Goal: Transaction & Acquisition: Purchase product/service

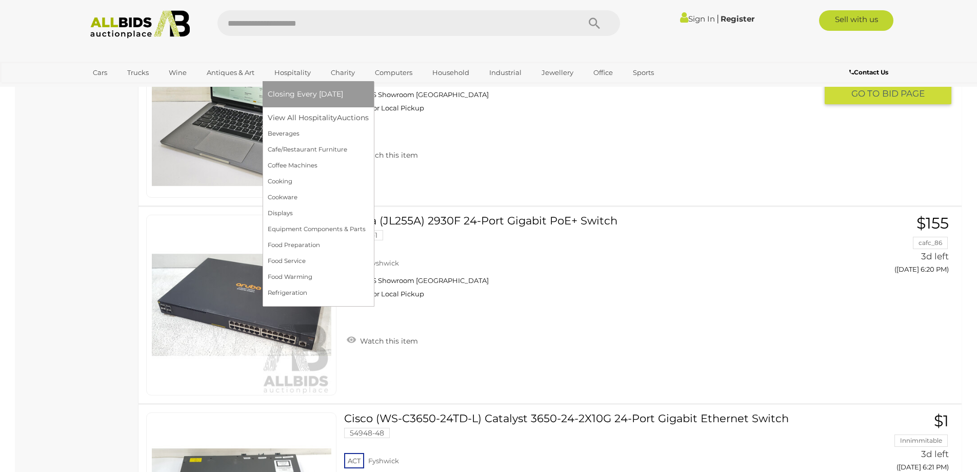
scroll to position [924, 0]
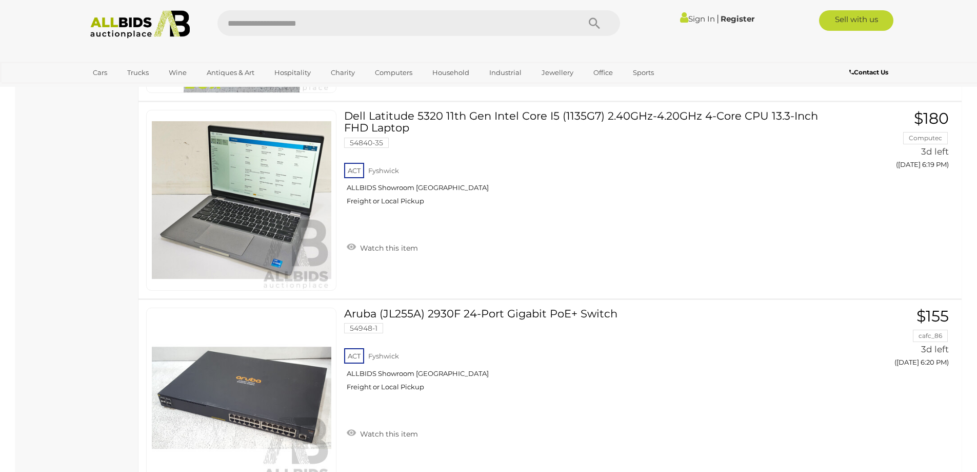
click at [281, 21] on input "text" at bounding box center [394, 23] width 352 height 26
type input "*"
type input "*****"
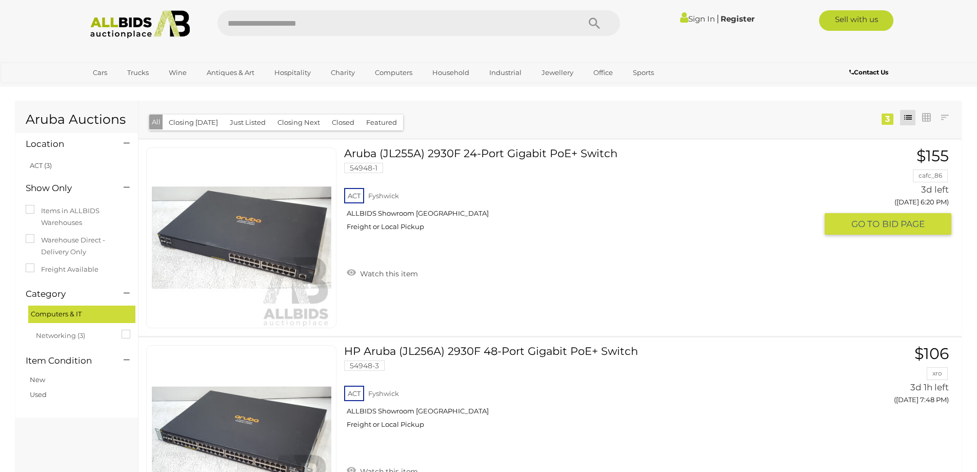
click at [280, 239] on img at bounding box center [242, 238] width 180 height 180
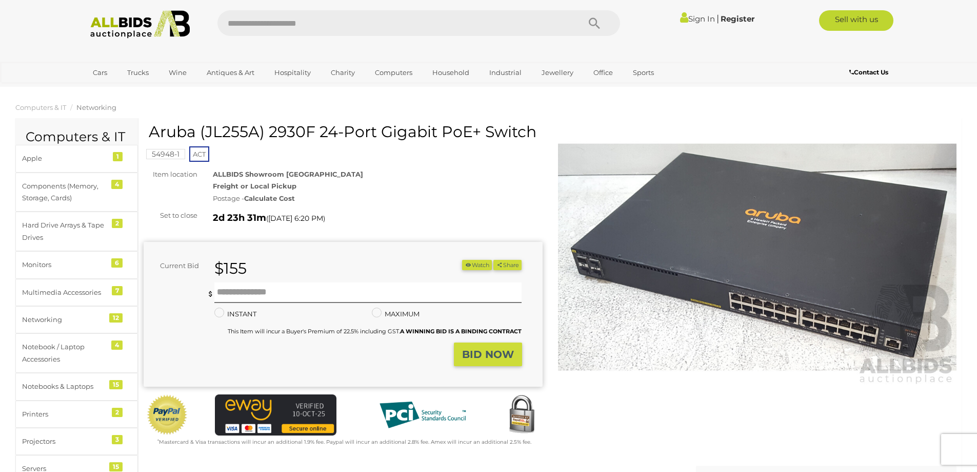
click at [242, 129] on h1 "Aruba (JL255A) 2930F 24-Port Gigabit PoE+ Switch" at bounding box center [344, 131] width 391 height 17
copy h1 "JL255A"
click at [474, 327] on b "A WINNING BID IS A BINDING CONTRACT" at bounding box center [461, 330] width 122 height 7
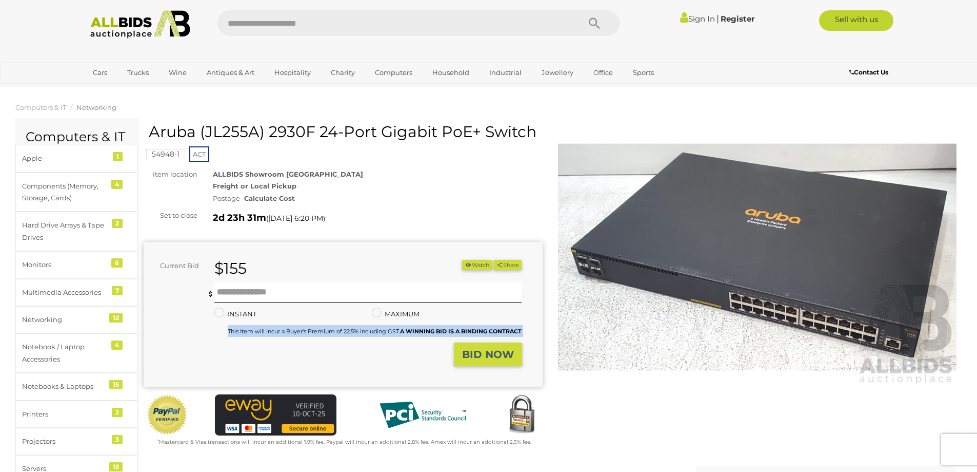
click at [474, 327] on b "A WINNING BID IS A BINDING CONTRACT" at bounding box center [461, 330] width 122 height 7
click at [376, 332] on small "This Item will incur a Buyer's Premium of 22.5% including GST. A WINNING BID IS…" at bounding box center [375, 330] width 294 height 7
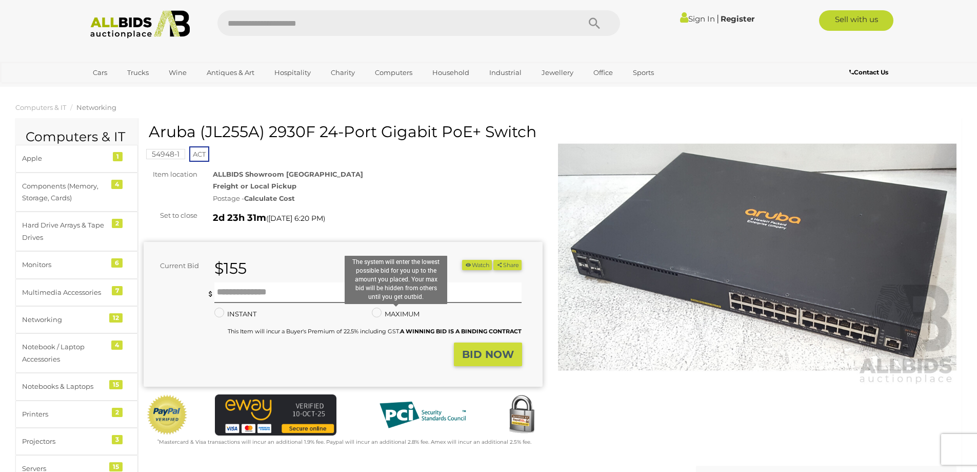
click at [396, 313] on label "MAXIMUM" at bounding box center [396, 314] width 48 height 12
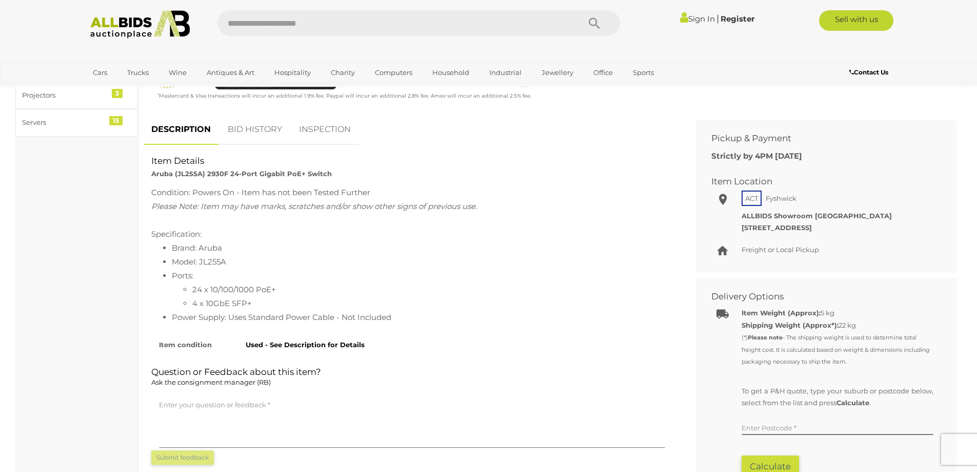
scroll to position [359, 0]
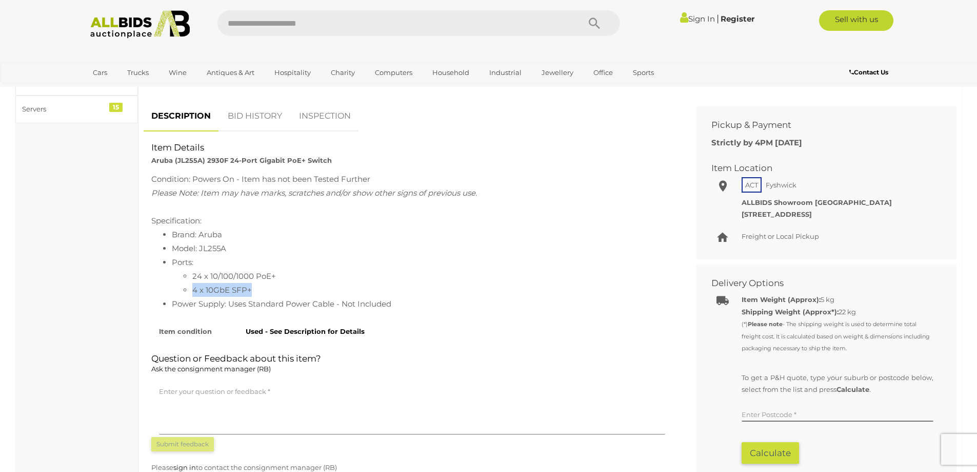
drag, startPoint x: 204, startPoint y: 287, endPoint x: 176, endPoint y: 288, distance: 28.2
click at [168, 288] on ul "Brand: Aruba Model: JL255A Ports: 24 x 10/100/1000 PoE+ 4 x 10GbE SFP+ Power Su…" at bounding box center [412, 268] width 522 height 83
click at [315, 267] on li "Ports: 24 x 10/100/1000 PoE+ 4 x 10GbE SFP+" at bounding box center [422, 276] width 501 height 42
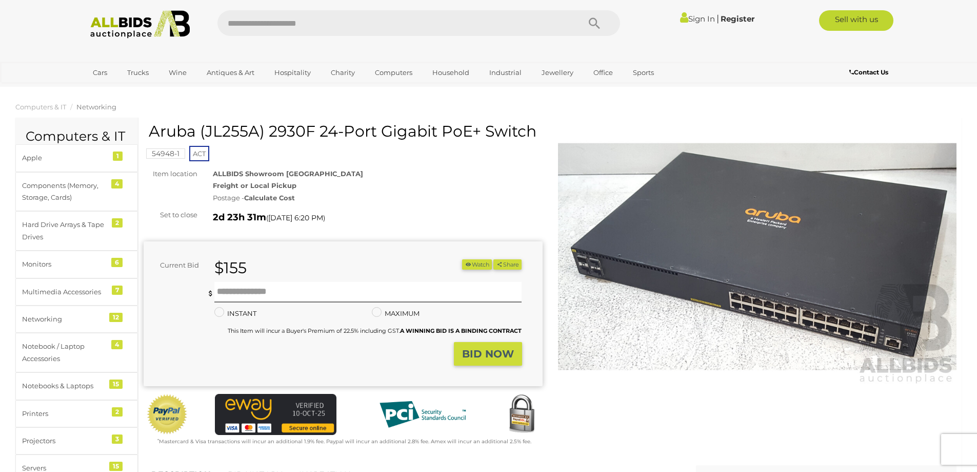
scroll to position [0, 0]
click at [221, 126] on h1 "Aruba (JL255A) 2930F 24-Port Gigabit PoE+ Switch" at bounding box center [344, 131] width 391 height 17
click at [383, 190] on div "ALLBIDS Showroom Fyshwick Freight or Local Pickup Postage - Calculate Cost" at bounding box center [377, 186] width 345 height 36
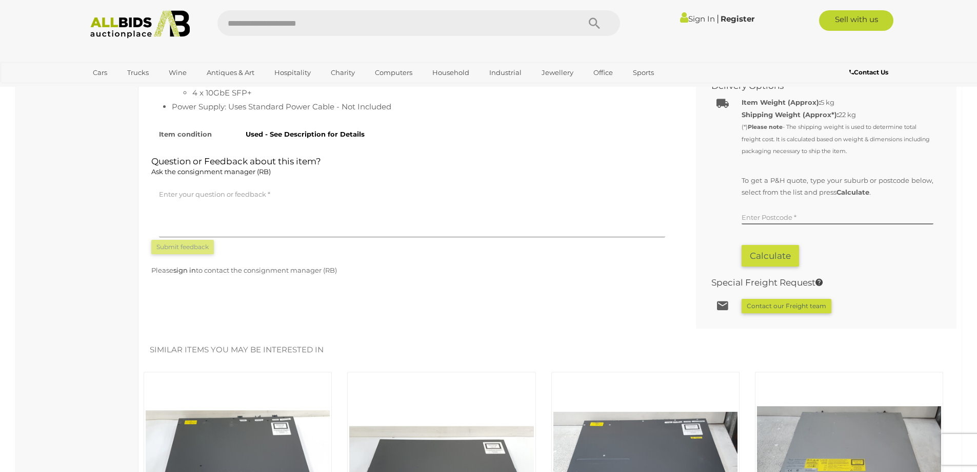
scroll to position [462, 0]
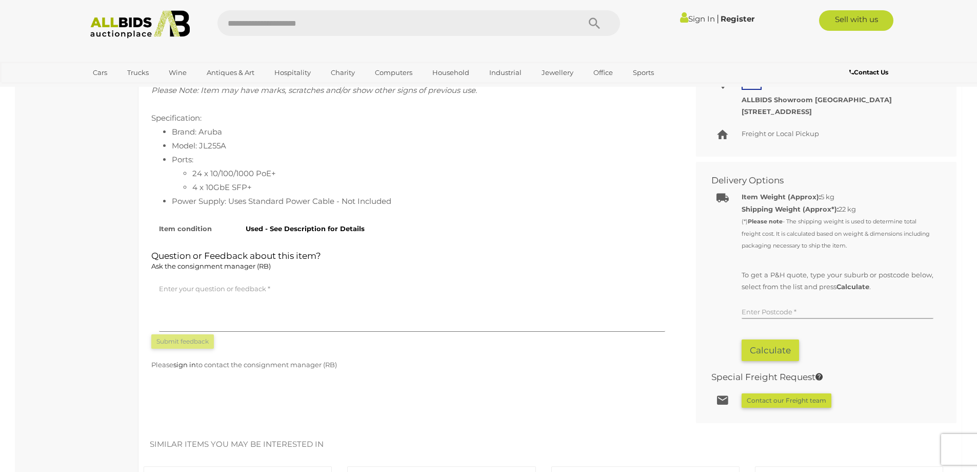
click at [838, 306] on input "text" at bounding box center [838, 310] width 192 height 15
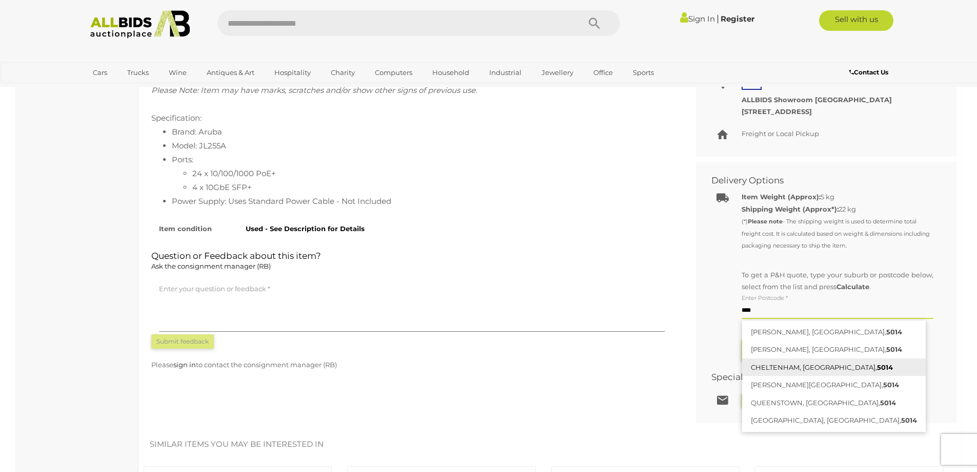
click at [778, 366] on link "CHELTENHAM, SA, 5014" at bounding box center [834, 367] width 184 height 18
type input "**********"
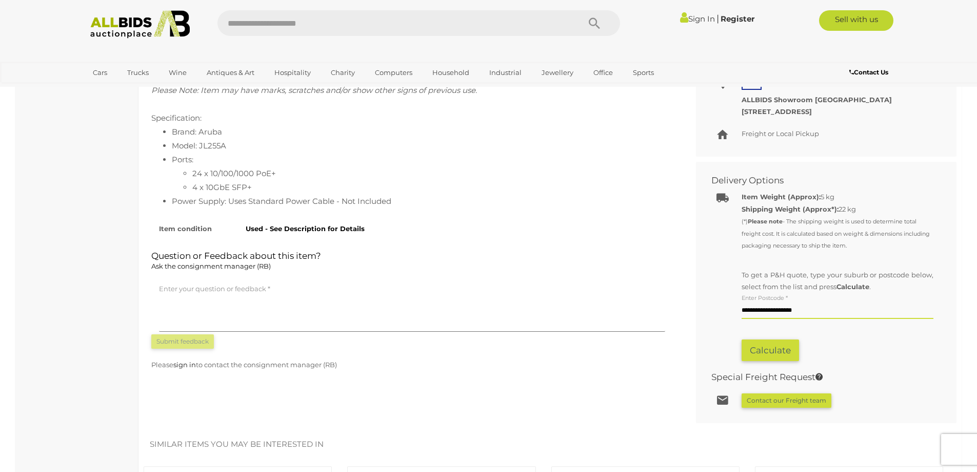
drag, startPoint x: 936, startPoint y: 234, endPoint x: 926, endPoint y: 245, distance: 14.9
click at [936, 235] on div "Item Weight (Approx): 5 kg Shipping Weight (Approx*): 22 kg (*) Please note Cal…" at bounding box center [818, 276] width 245 height 180
click at [772, 343] on button "Calculate" at bounding box center [770, 350] width 57 height 22
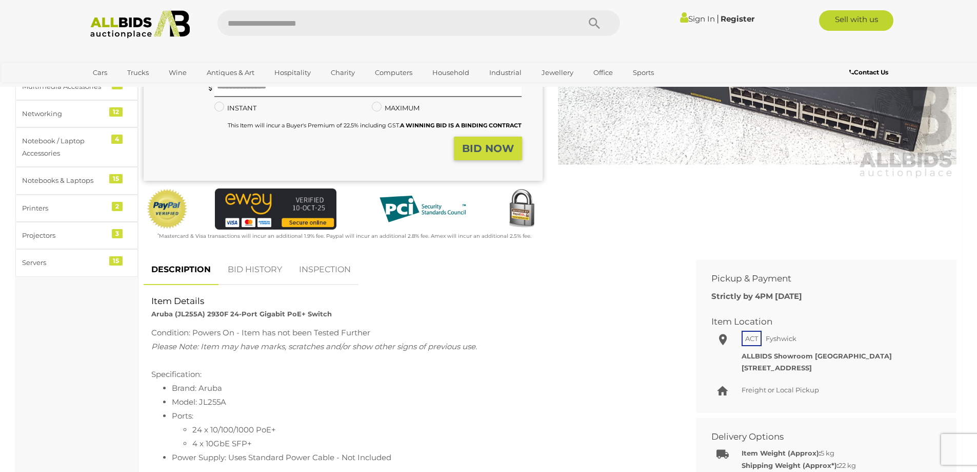
scroll to position [205, 0]
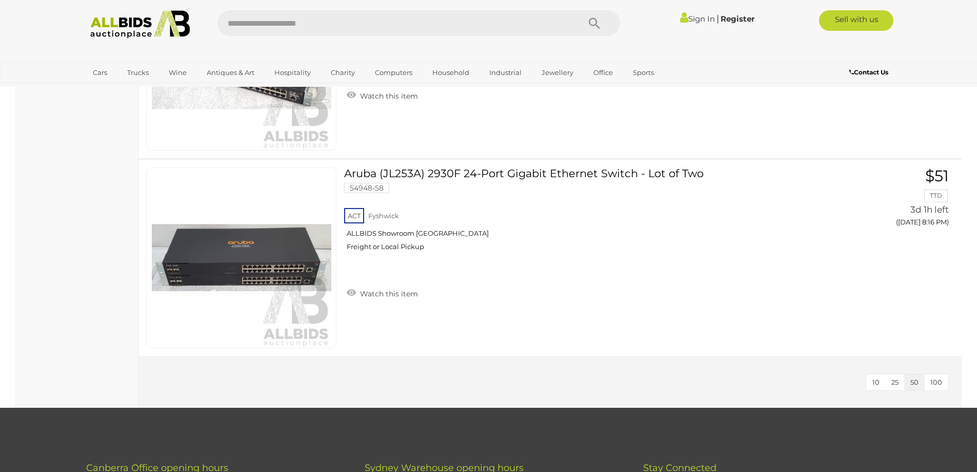
scroll to position [394, 0]
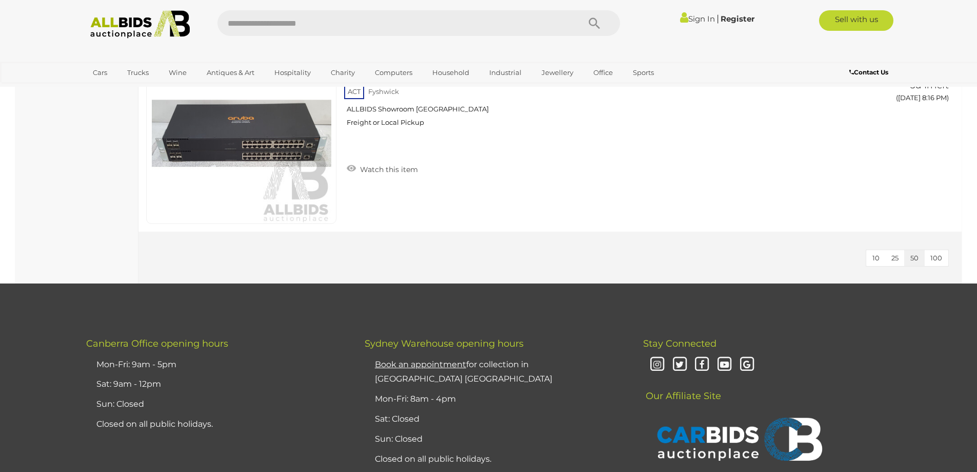
drag, startPoint x: 581, startPoint y: 283, endPoint x: 569, endPoint y: 355, distance: 72.3
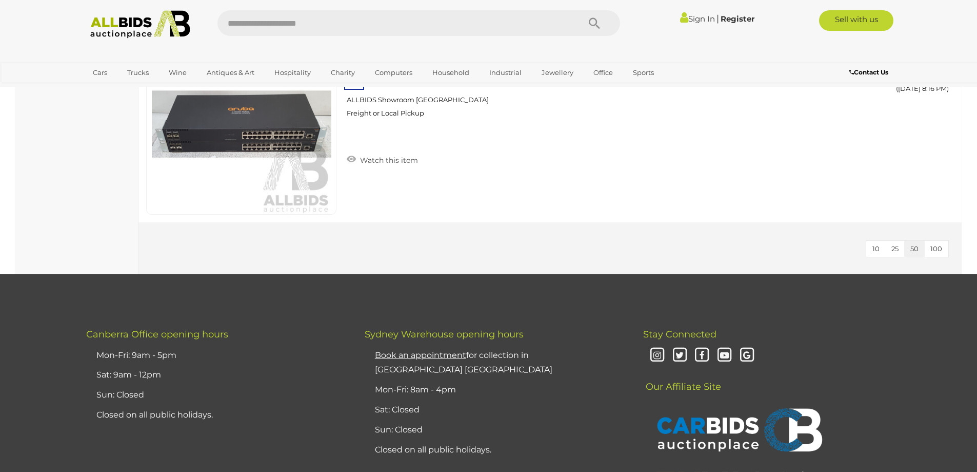
drag, startPoint x: 281, startPoint y: 386, endPoint x: 296, endPoint y: 317, distance: 70.8
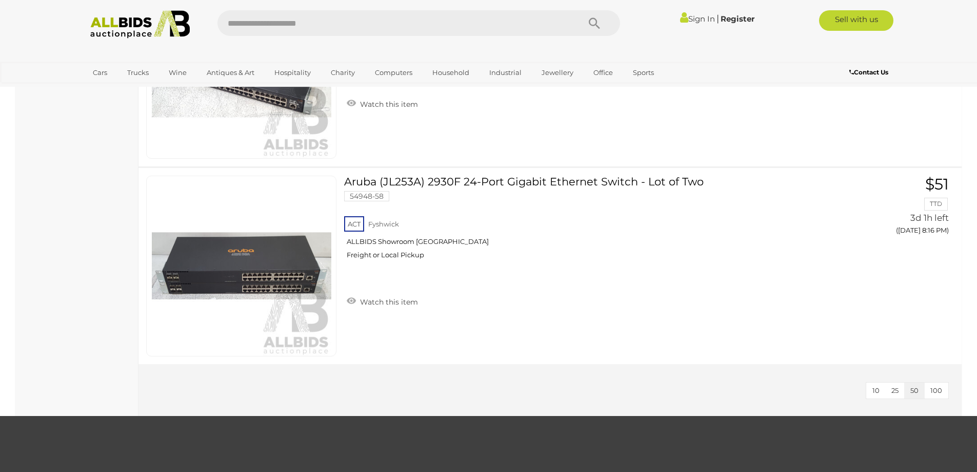
drag, startPoint x: 339, startPoint y: 361, endPoint x: 342, endPoint y: 346, distance: 15.1
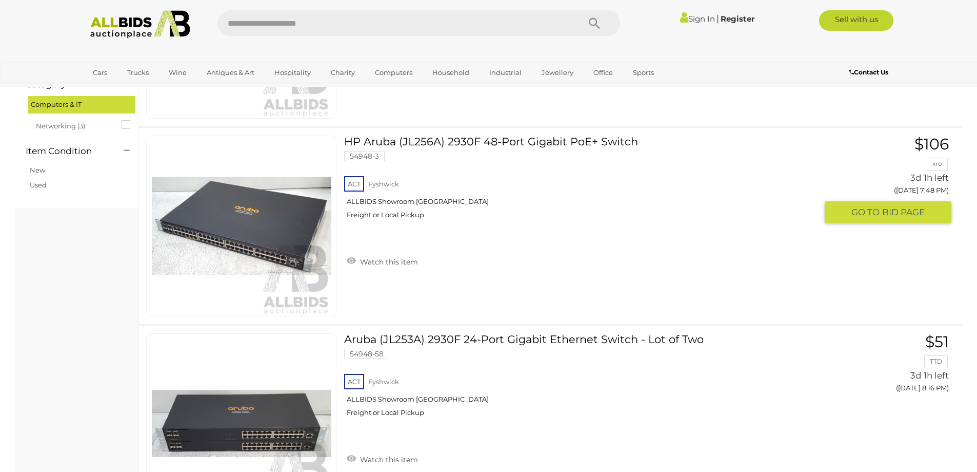
scroll to position [312, 0]
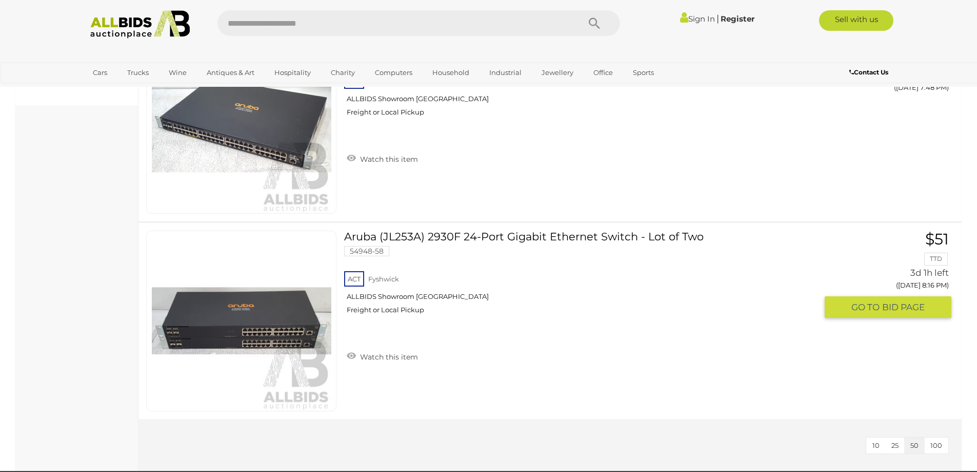
click at [272, 322] on img at bounding box center [242, 321] width 180 height 180
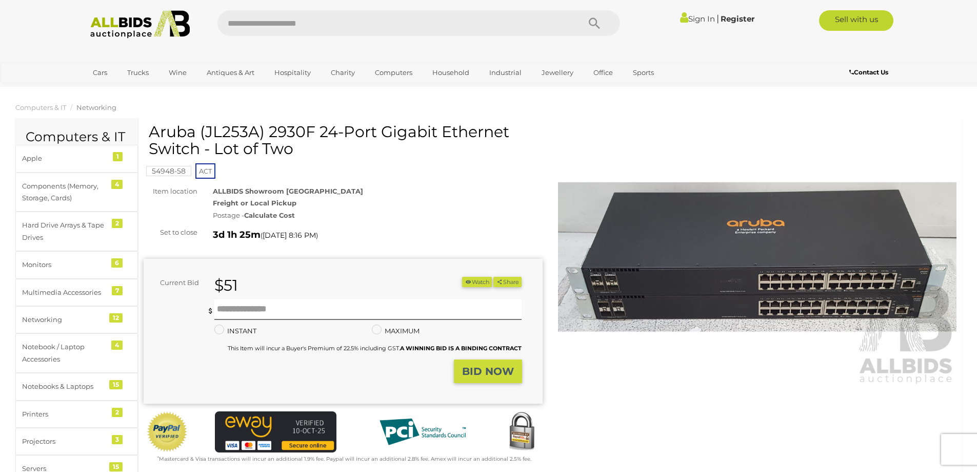
click at [232, 130] on h1 "Aruba (JL253A) 2930F 24-Port Gigabit Ethernet Switch - Lot of Two" at bounding box center [344, 140] width 391 height 34
copy h1 "JL253A"
click at [273, 202] on strong "Freight or Local Pickup" at bounding box center [255, 203] width 84 height 8
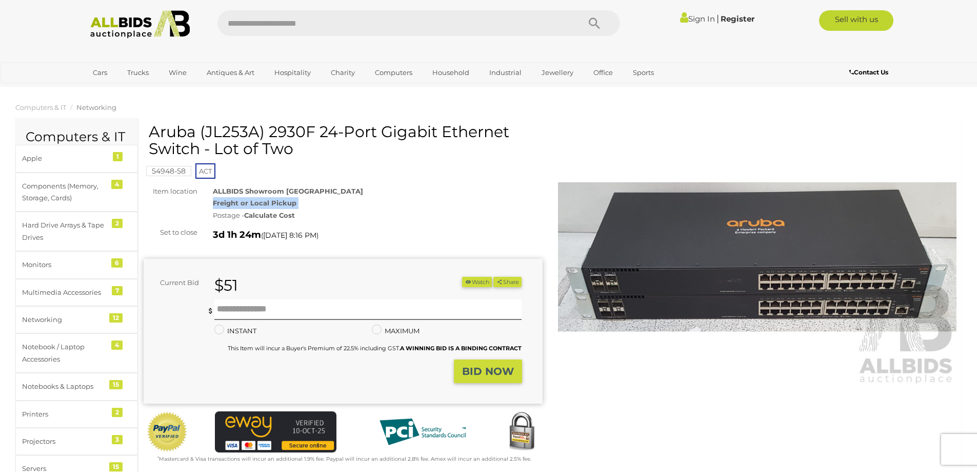
click at [273, 202] on strong "Freight or Local Pickup" at bounding box center [255, 203] width 84 height 8
click at [283, 192] on strong "ALLBIDS Showroom [GEOGRAPHIC_DATA]" at bounding box center [288, 191] width 150 height 8
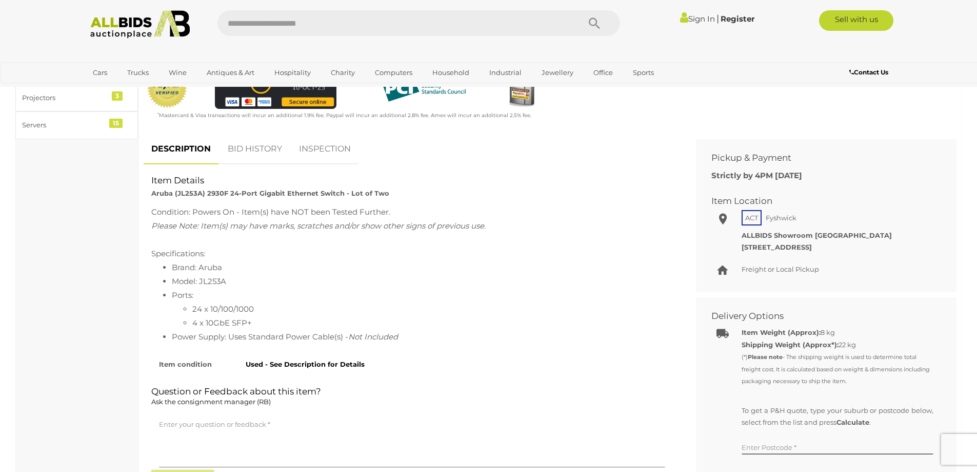
scroll to position [359, 0]
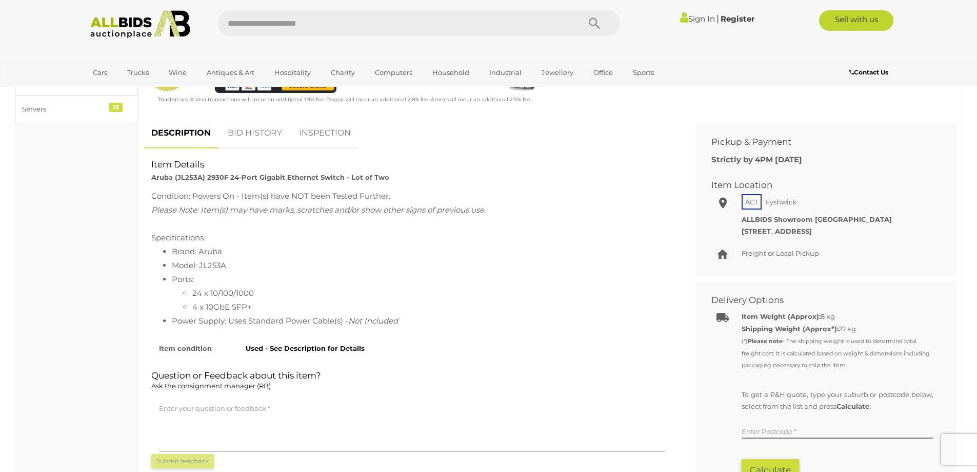
click at [190, 215] on div "Please Note: Item(s) may have marks, scratches and/or show other signs of previ…" at bounding box center [412, 210] width 522 height 14
click at [258, 218] on div "Condition: Powers On - Item(s) have NOT been Tested Further . Please Note: Item…" at bounding box center [412, 258] width 522 height 139
click at [254, 136] on link "BID HISTORY" at bounding box center [255, 133] width 70 height 30
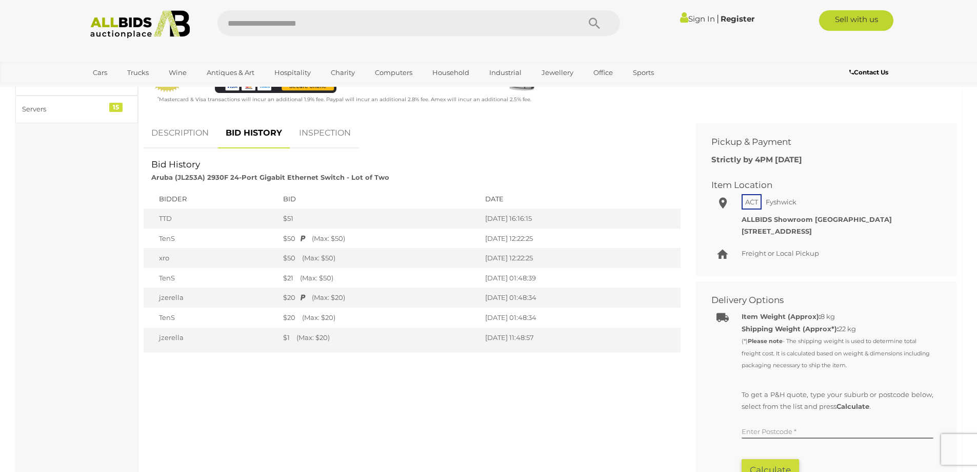
click at [169, 300] on td "jzerella" at bounding box center [211, 297] width 134 height 20
click at [436, 291] on td "$20 (Max: $20)" at bounding box center [379, 297] width 202 height 20
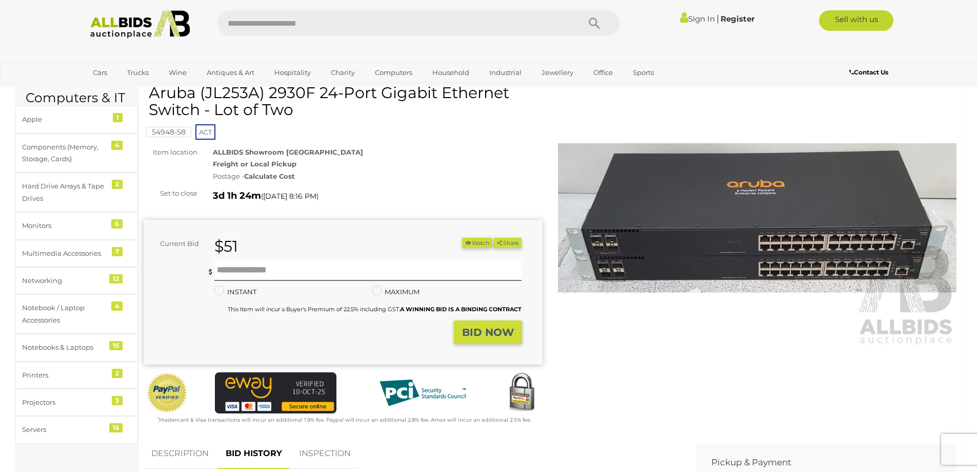
scroll to position [0, 0]
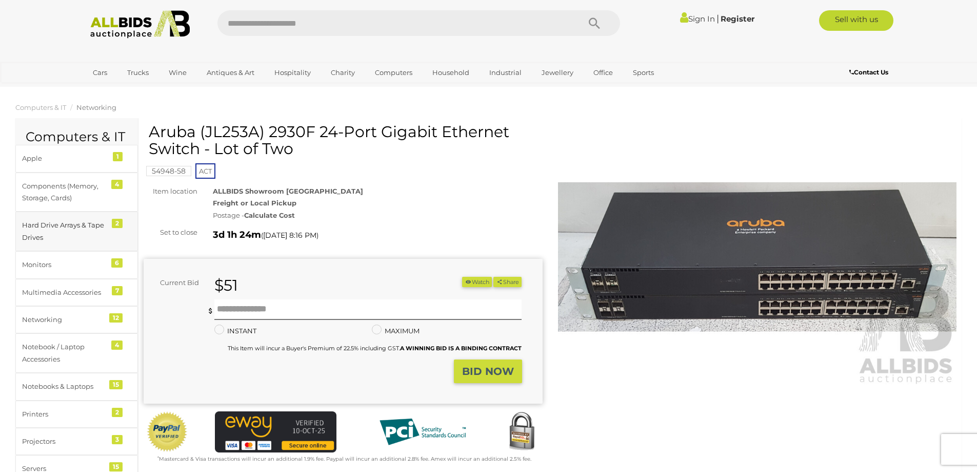
click at [67, 236] on div "Hard Drive Arrays & Tape Drives" at bounding box center [64, 231] width 85 height 24
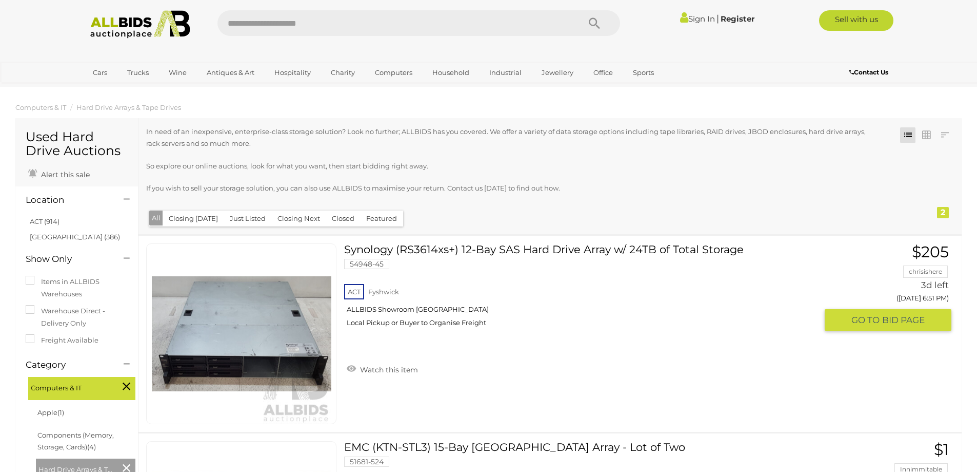
click at [228, 368] on img at bounding box center [242, 334] width 180 height 180
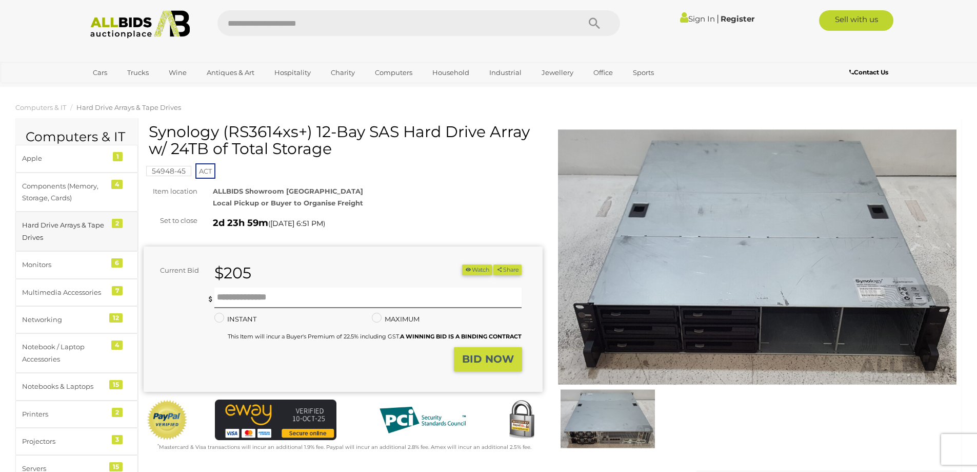
click at [70, 232] on div "Hard Drive Arrays & Tape Drives" at bounding box center [64, 231] width 85 height 24
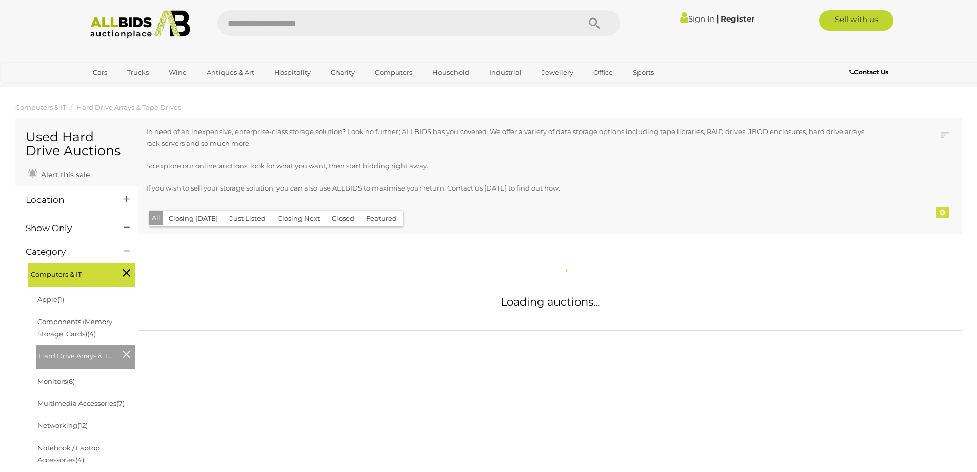
scroll to position [182, 0]
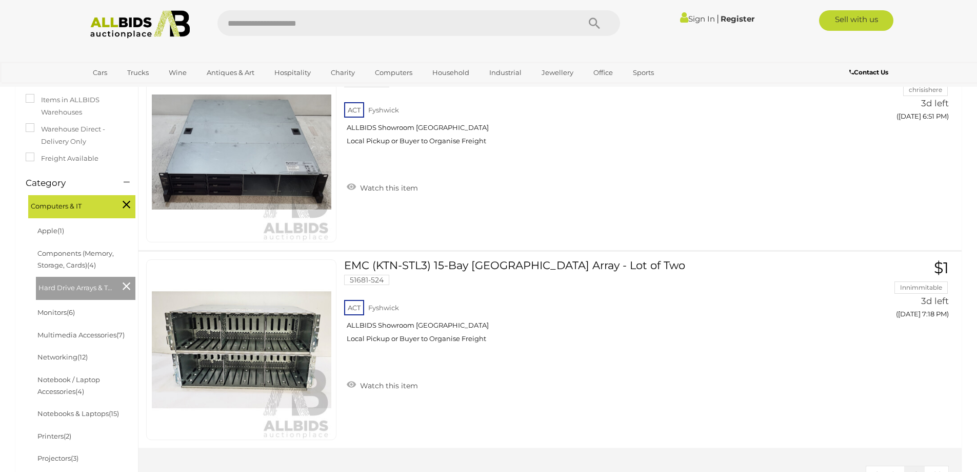
click at [64, 206] on span "Computers & IT" at bounding box center [69, 205] width 77 height 14
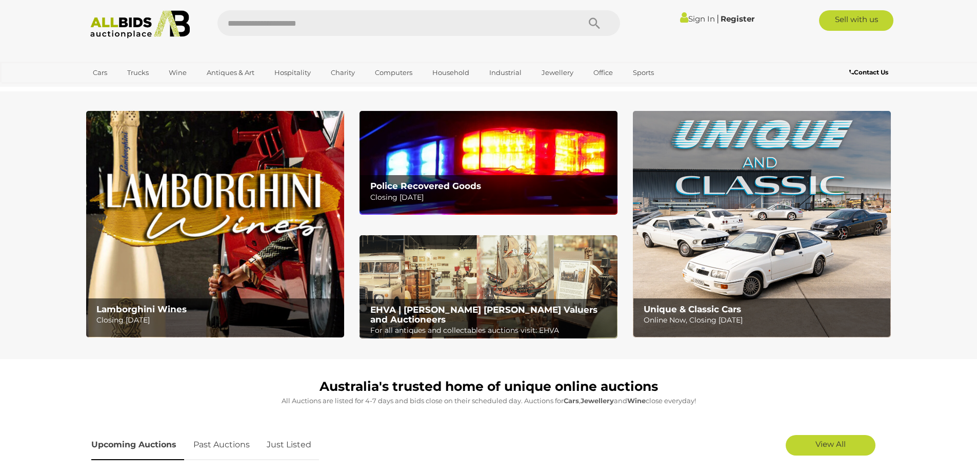
click at [337, 23] on input "text" at bounding box center [394, 23] width 352 height 26
type input "*****"
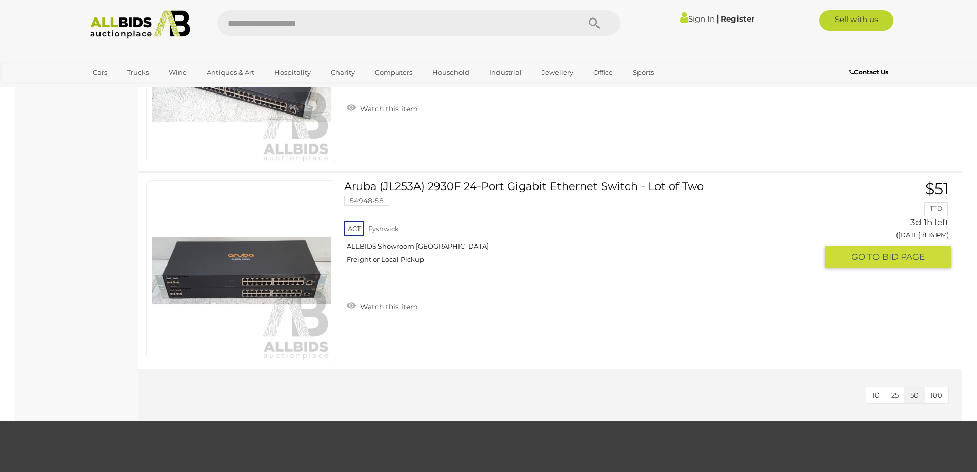
scroll to position [564, 0]
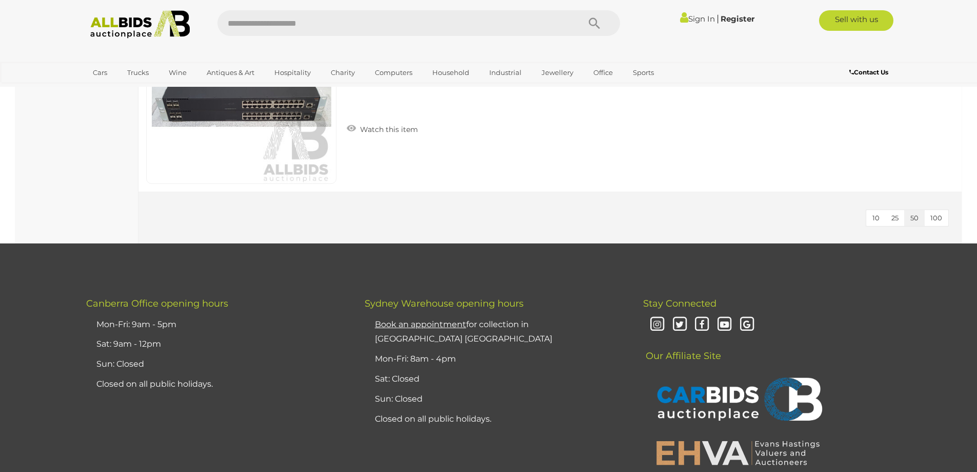
drag, startPoint x: 257, startPoint y: 299, endPoint x: 270, endPoint y: 227, distance: 73.0
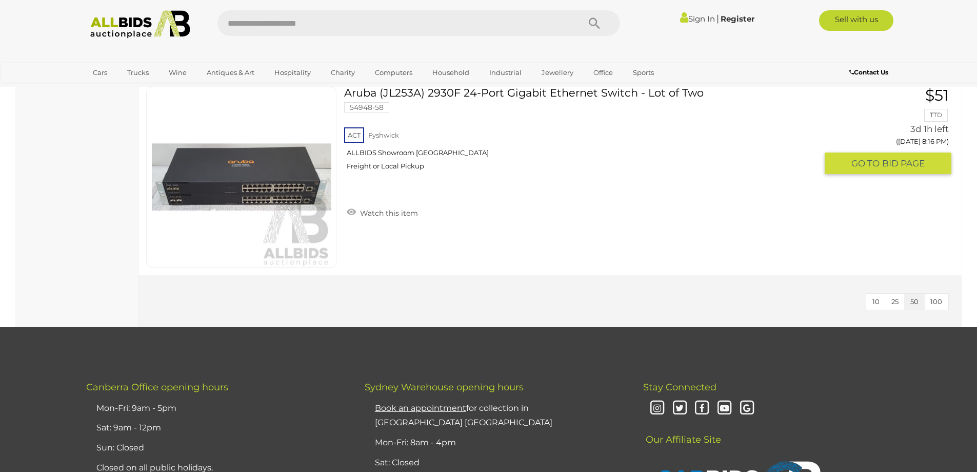
click at [378, 138] on div "ACT Fyshwick ALLBIDS Showroom Fyshwick Freight or Local Pickup" at bounding box center [580, 151] width 473 height 53
